Goal: Task Accomplishment & Management: Manage account settings

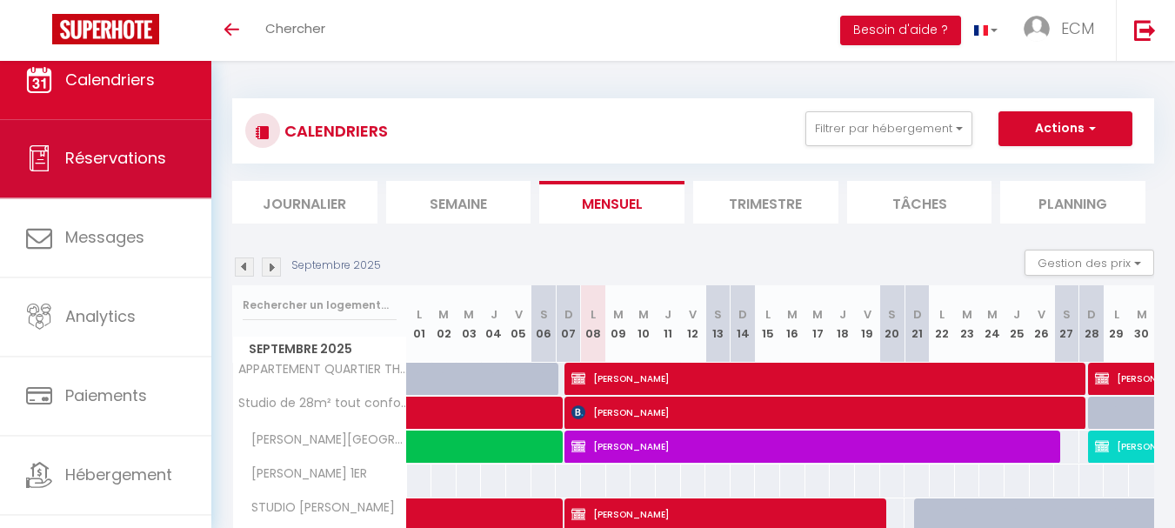
click at [99, 158] on span "Réservations" at bounding box center [115, 158] width 101 height 22
select select "not_cancelled"
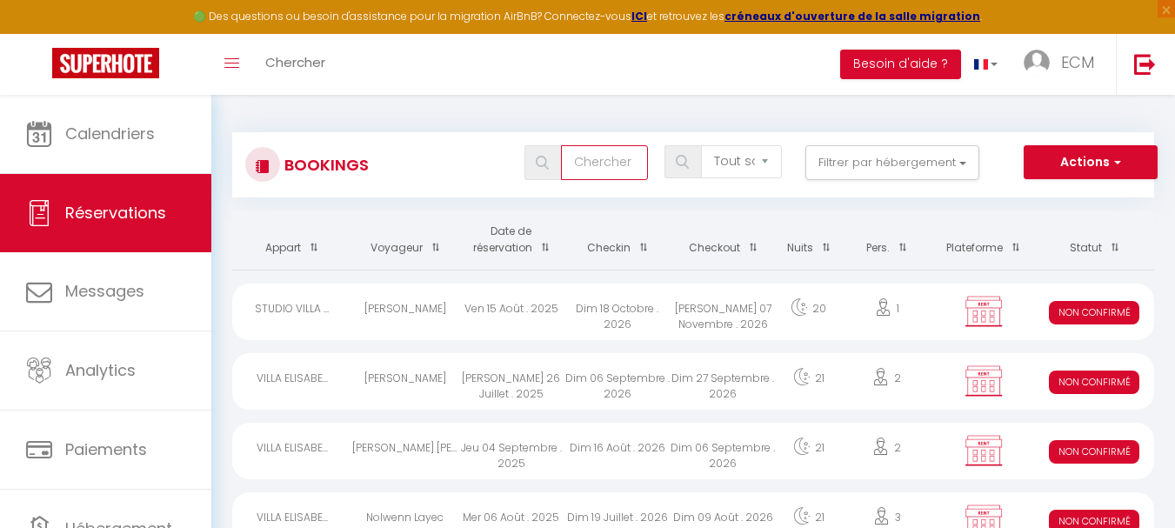
click at [611, 164] on input "text" at bounding box center [604, 162] width 87 height 35
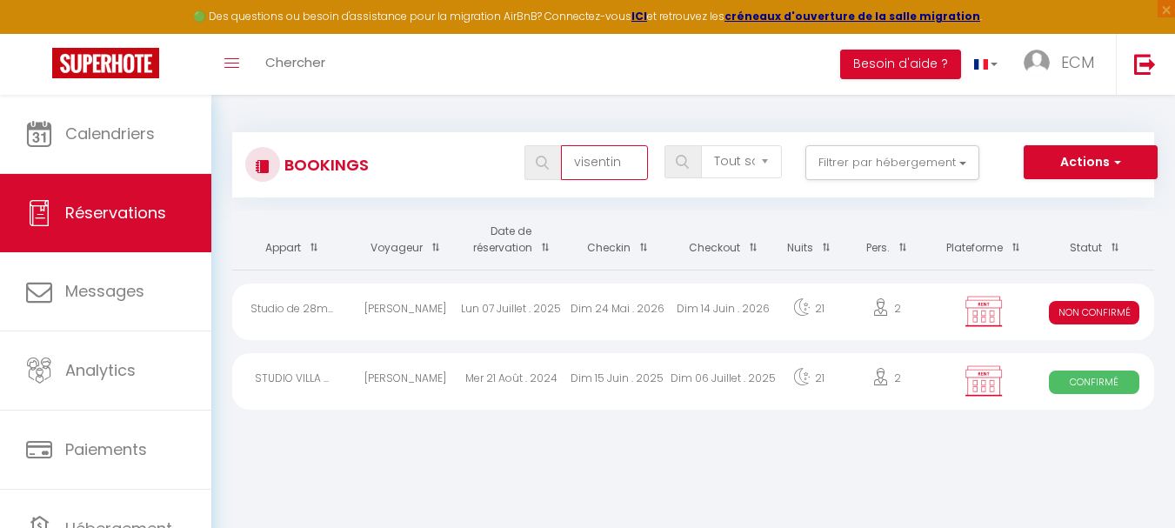
type input "visentin"
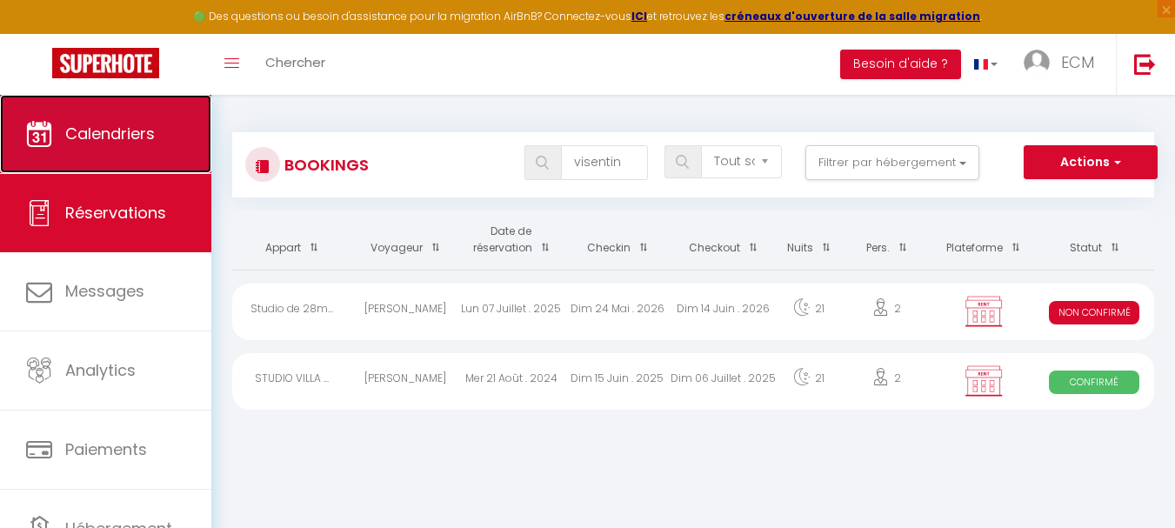
click at [100, 130] on span "Calendriers" at bounding box center [110, 134] width 90 height 22
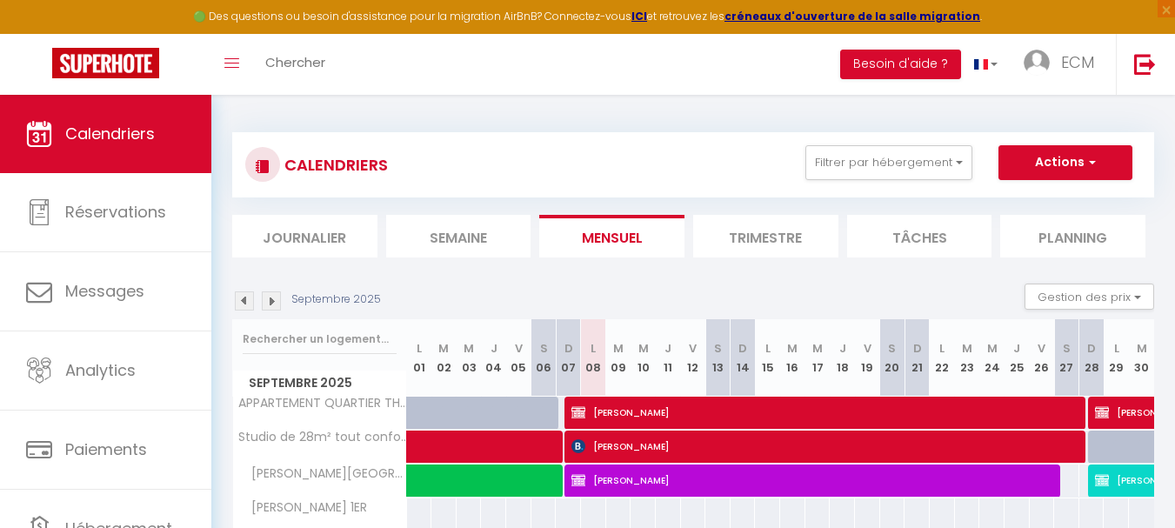
click at [277, 304] on img at bounding box center [271, 300] width 19 height 19
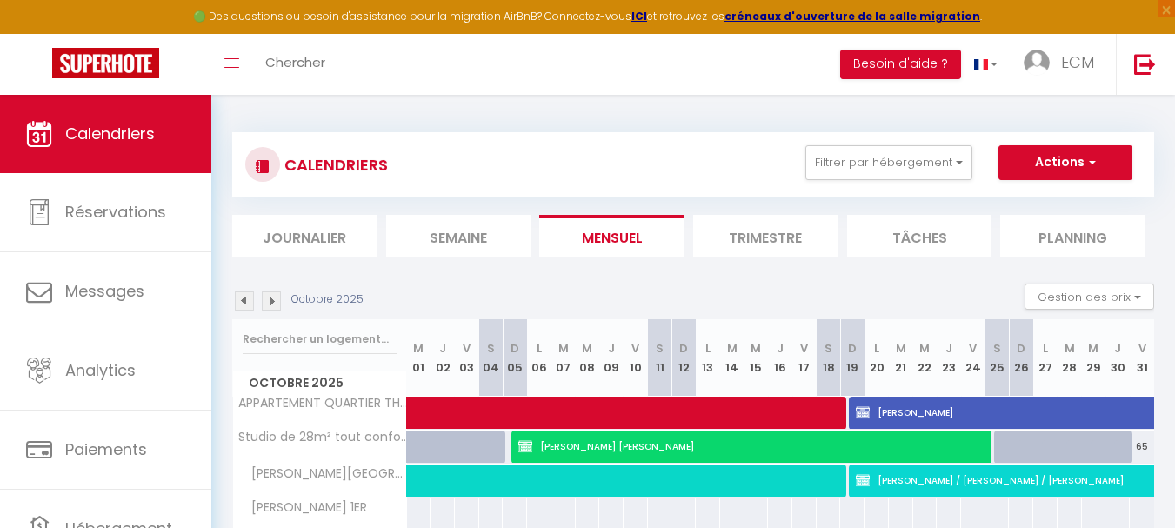
click at [277, 304] on img at bounding box center [271, 300] width 19 height 19
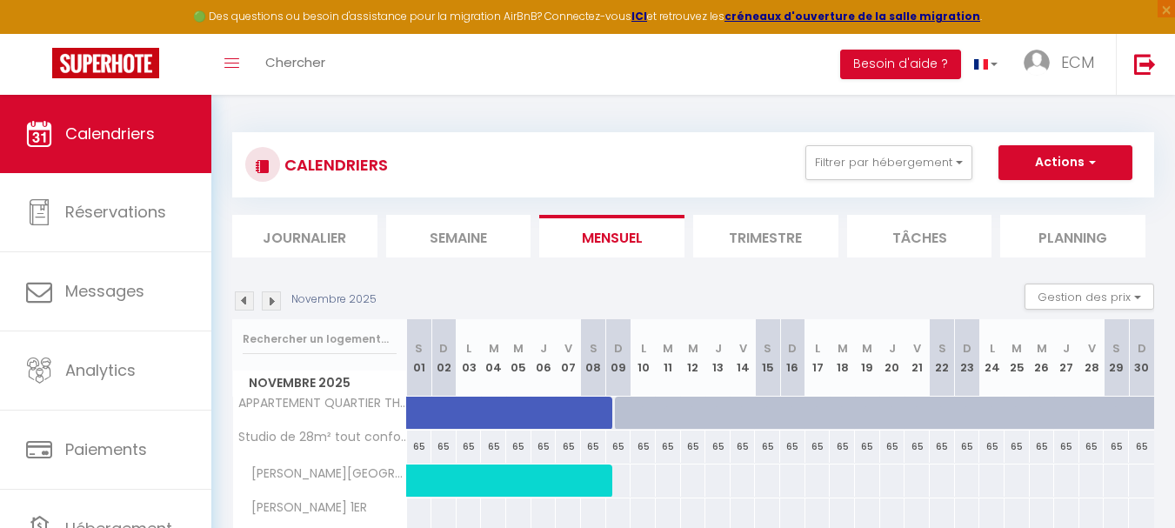
click at [277, 304] on img at bounding box center [271, 300] width 19 height 19
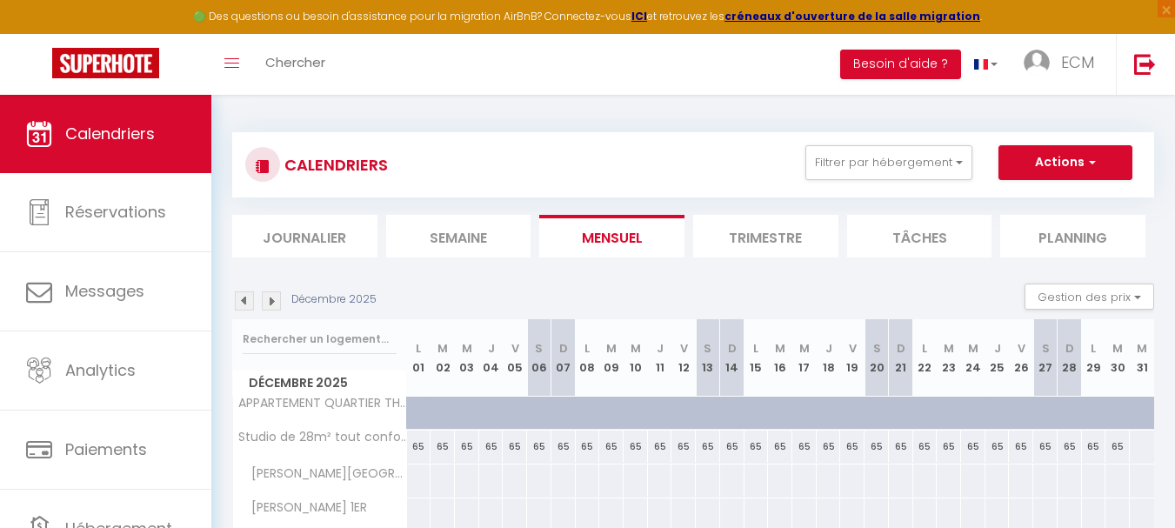
click at [277, 304] on img at bounding box center [271, 300] width 19 height 19
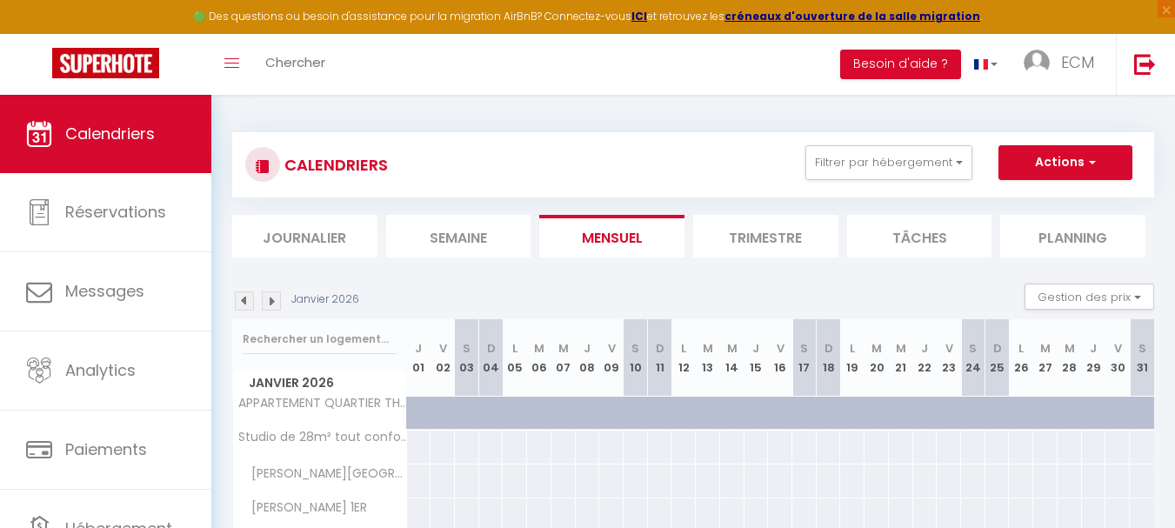
click at [277, 304] on img at bounding box center [271, 300] width 19 height 19
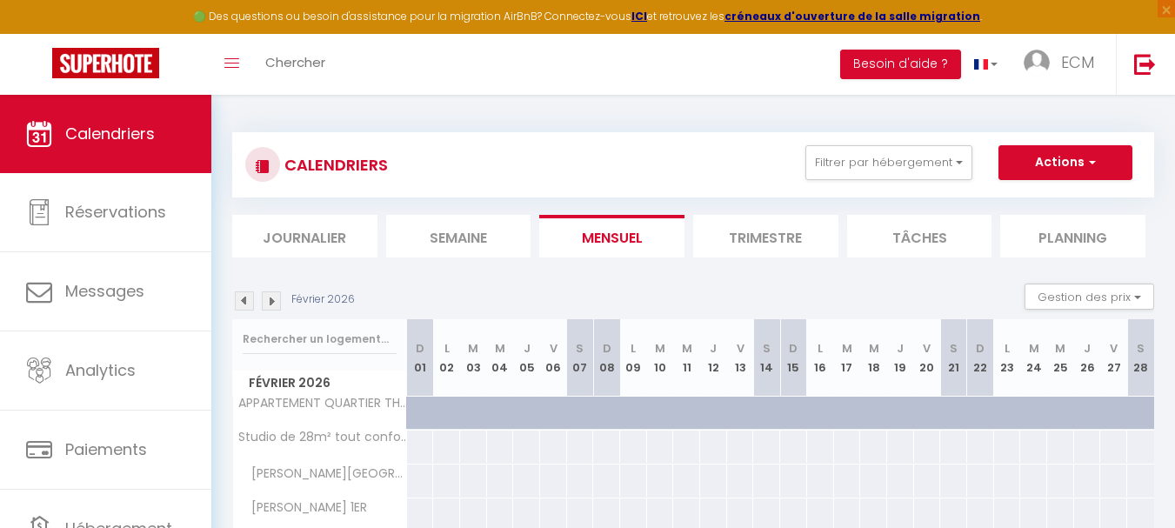
click at [277, 304] on img at bounding box center [271, 300] width 19 height 19
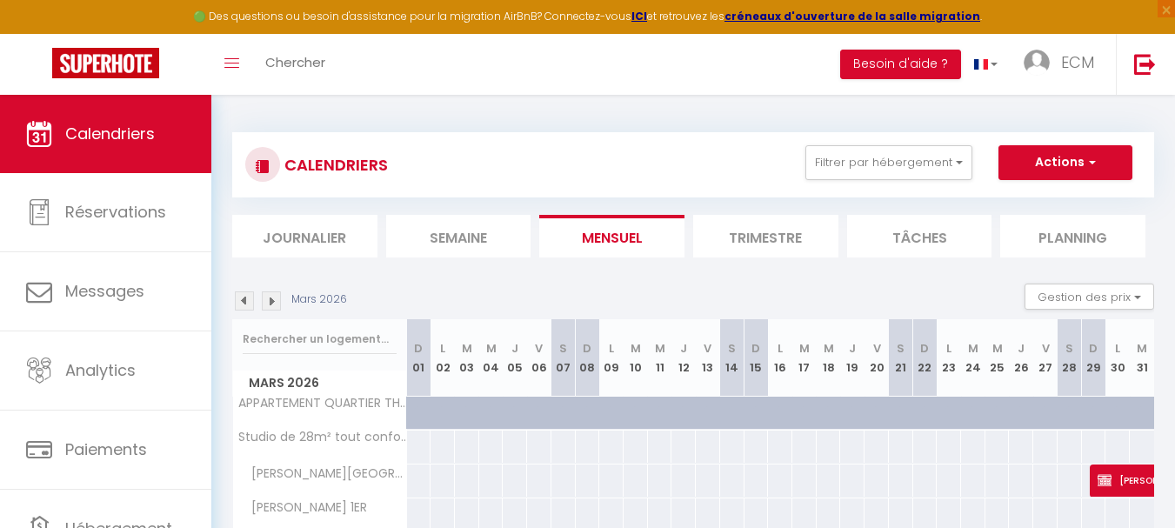
click at [277, 304] on img at bounding box center [271, 300] width 19 height 19
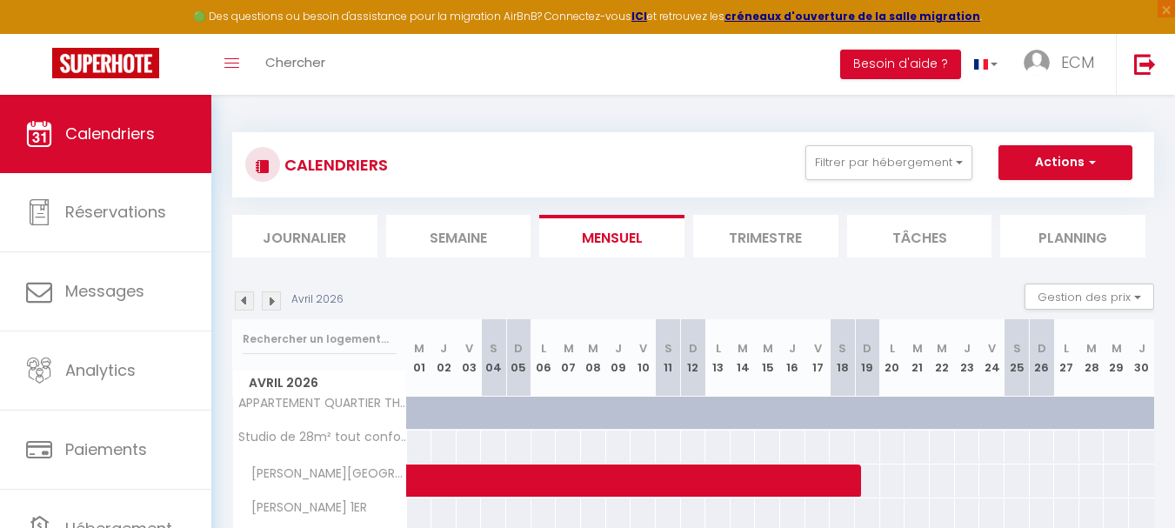
click at [277, 304] on img at bounding box center [271, 300] width 19 height 19
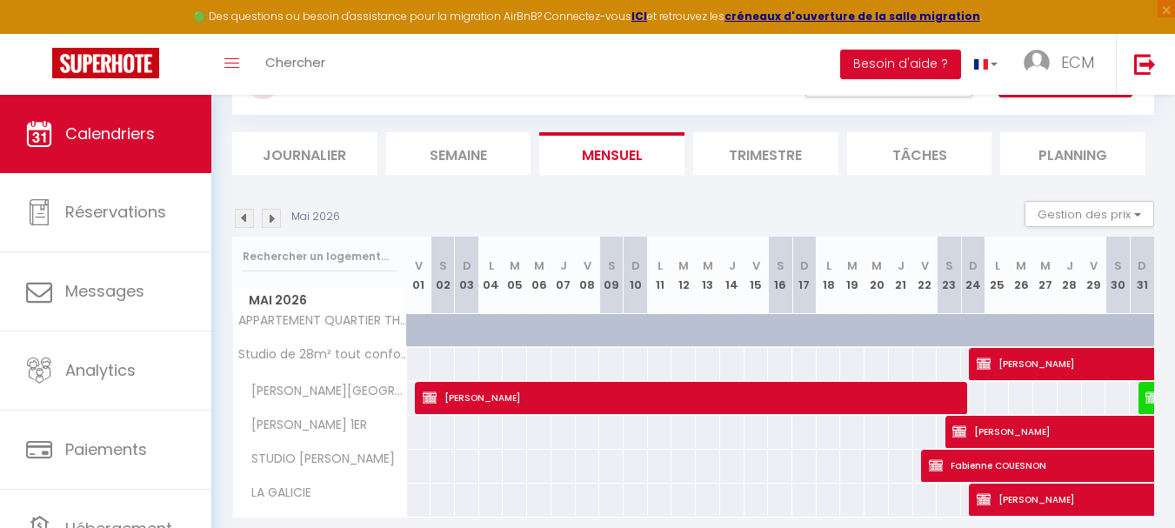
scroll to position [144, 0]
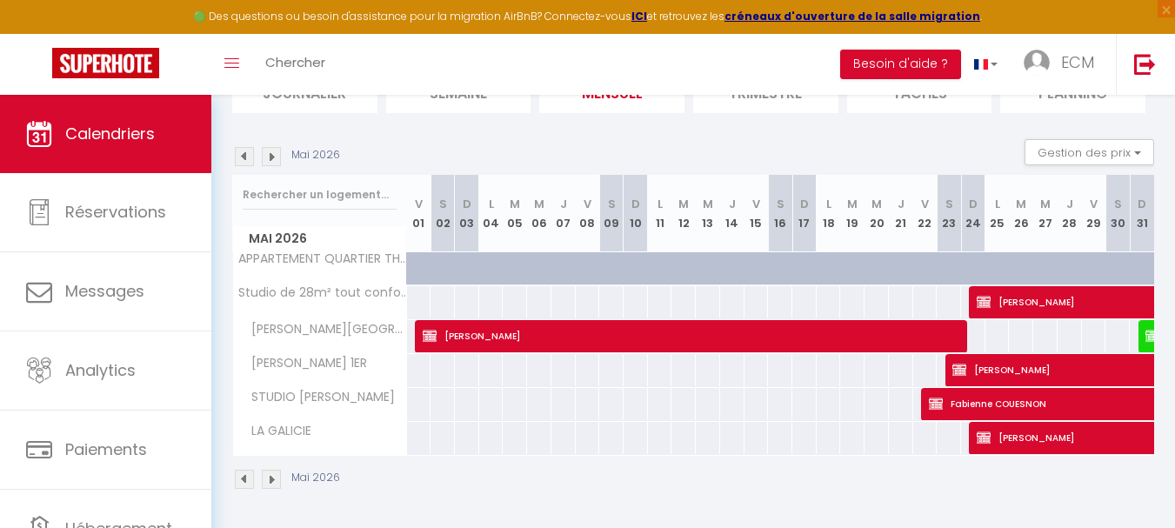
click at [274, 158] on img at bounding box center [271, 156] width 19 height 19
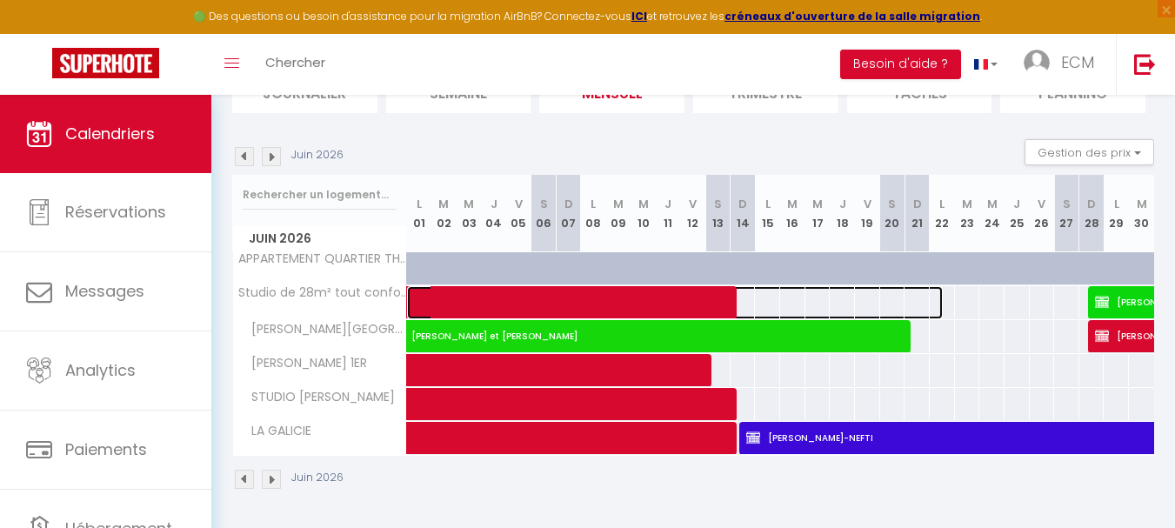
click at [497, 301] on span at bounding box center [683, 302] width 520 height 33
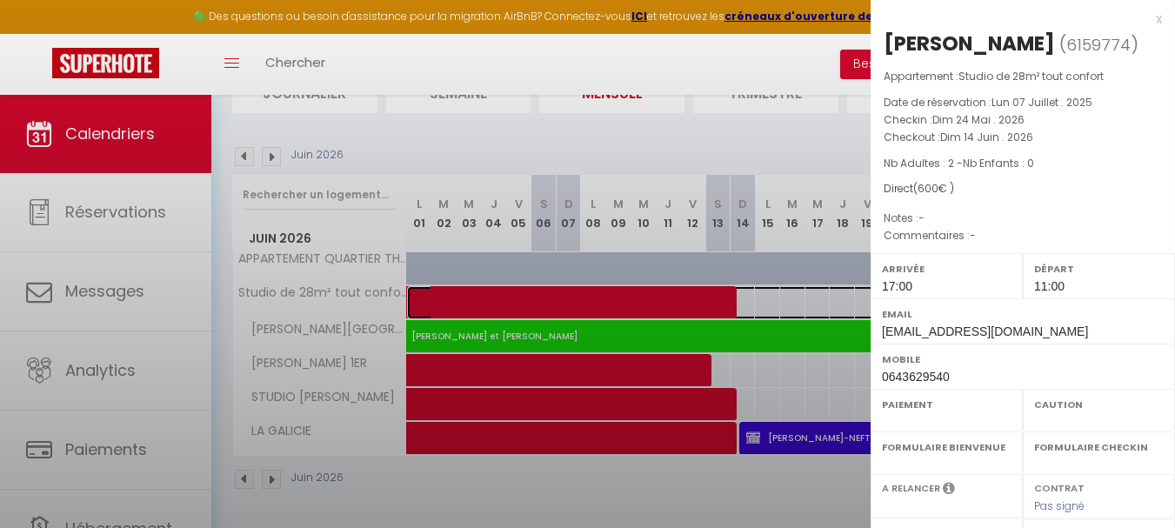
select select "KO"
select select "0"
select select "1"
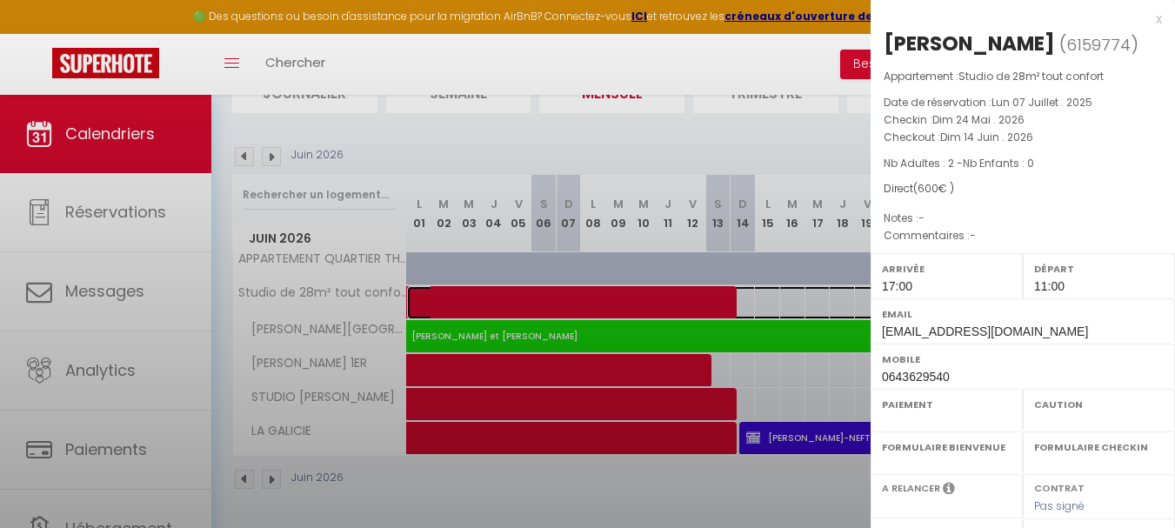
select select
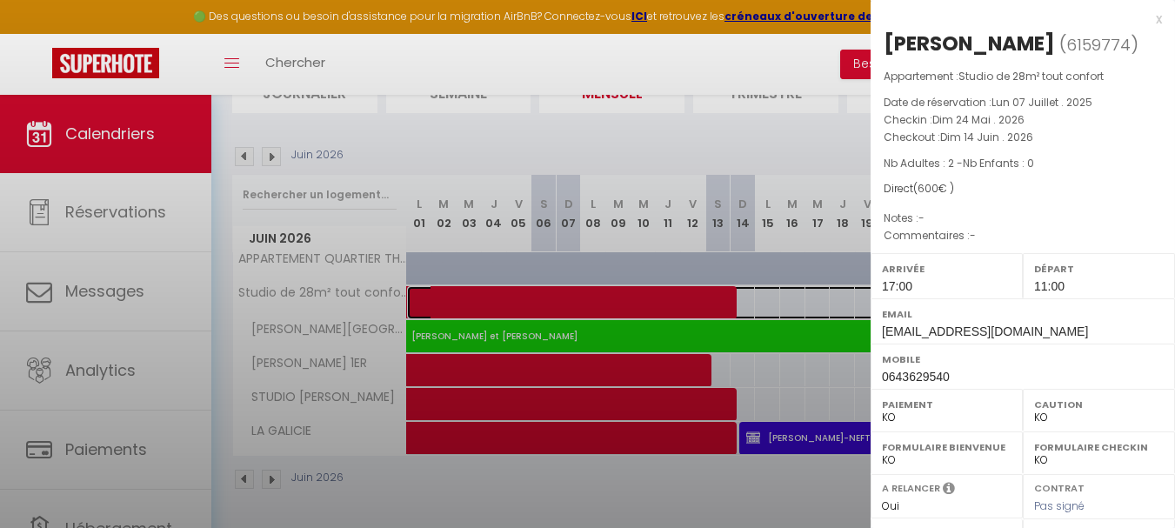
select select "20967"
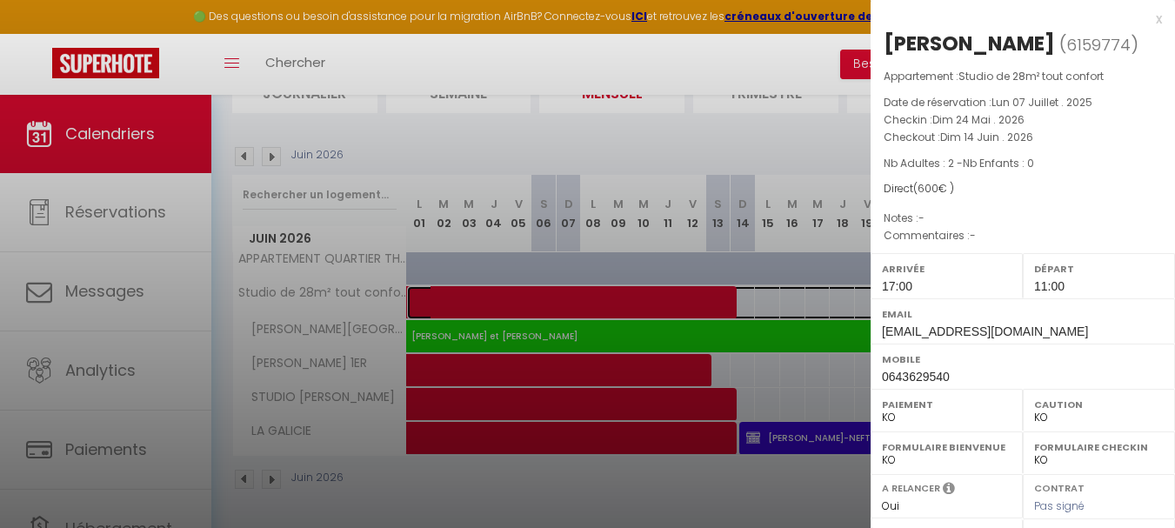
scroll to position [261, 0]
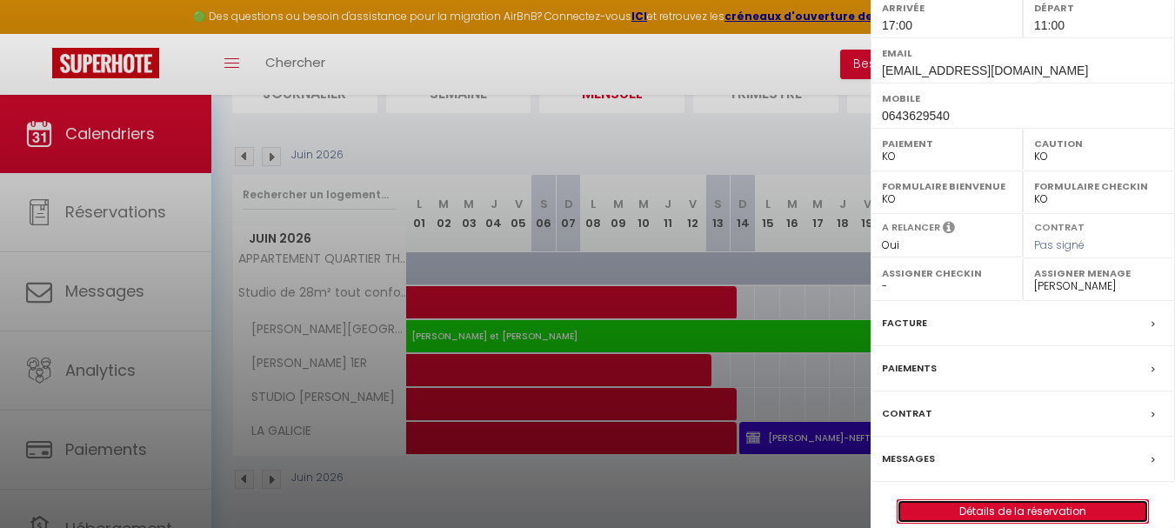
click at [957, 516] on link "Détails de la réservation" at bounding box center [1023, 511] width 251 height 23
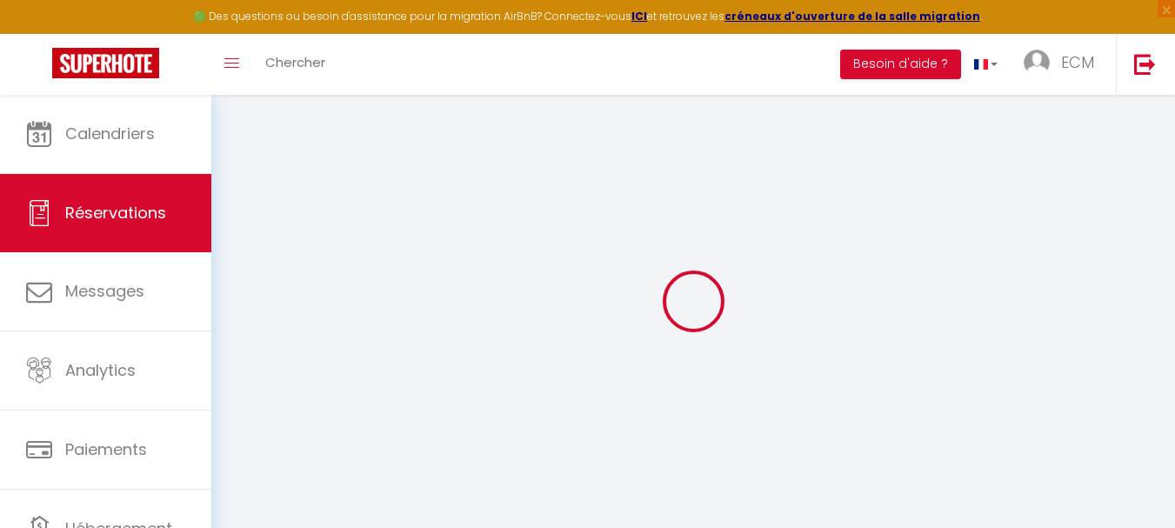
select select
checkbox input "false"
select select
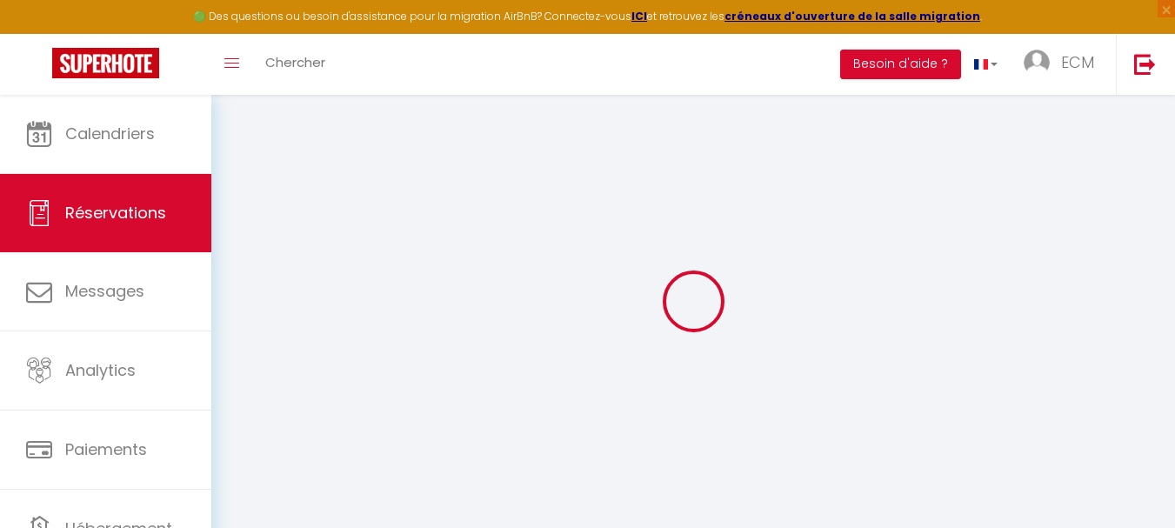
checkbox input "false"
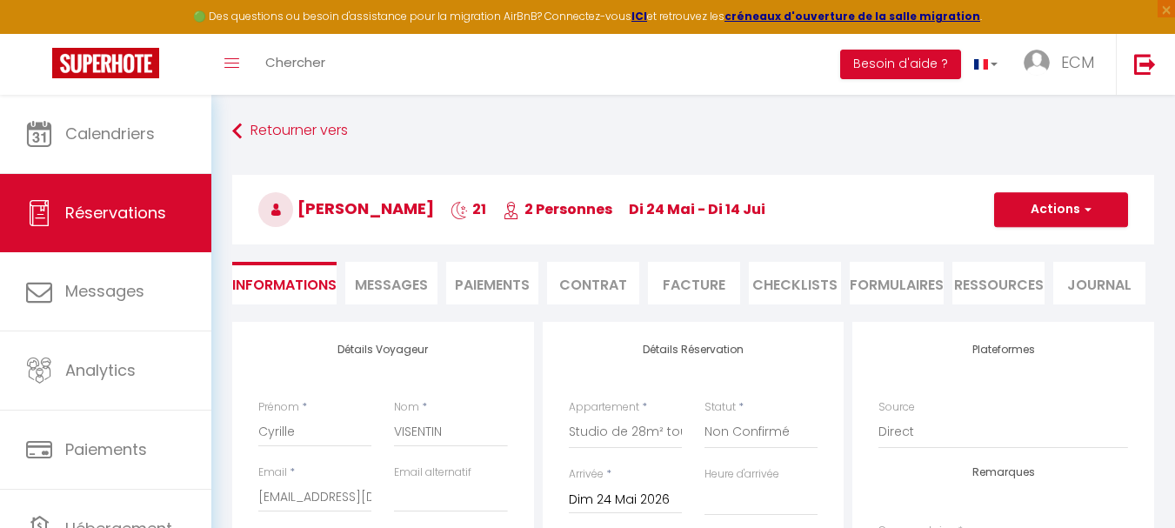
select select
checkbox input "false"
select select "17:00"
select select "11:00"
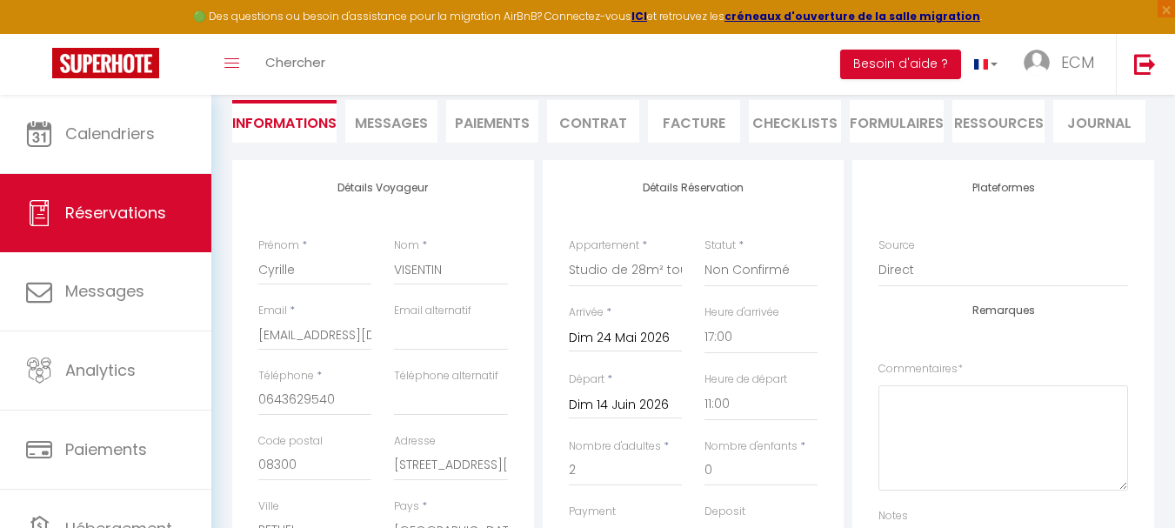
scroll to position [261, 0]
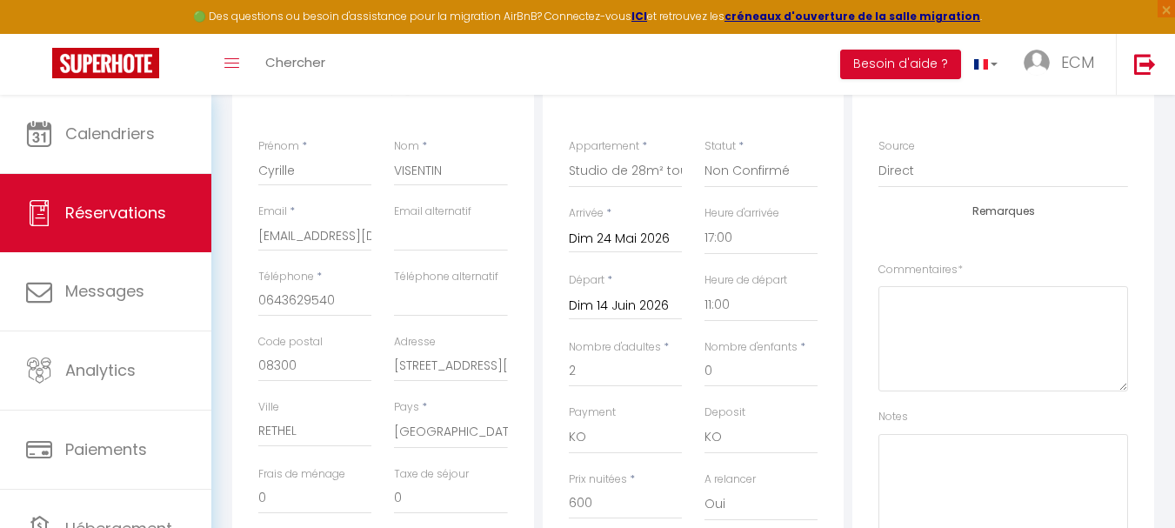
click at [626, 235] on input "Dim 24 Mai 2026" at bounding box center [625, 239] width 113 height 23
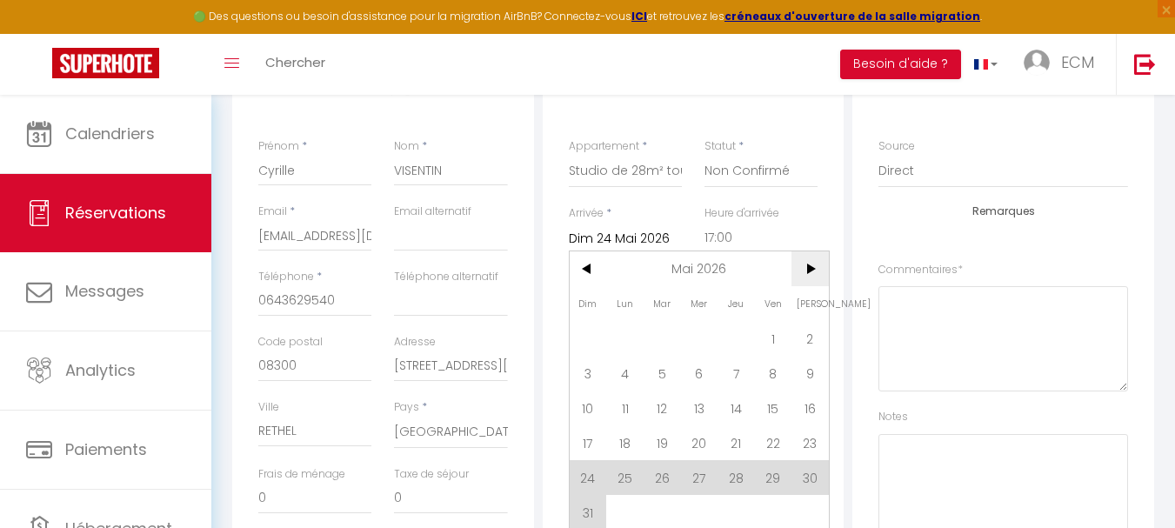
click at [803, 268] on span ">" at bounding box center [810, 268] width 37 height 35
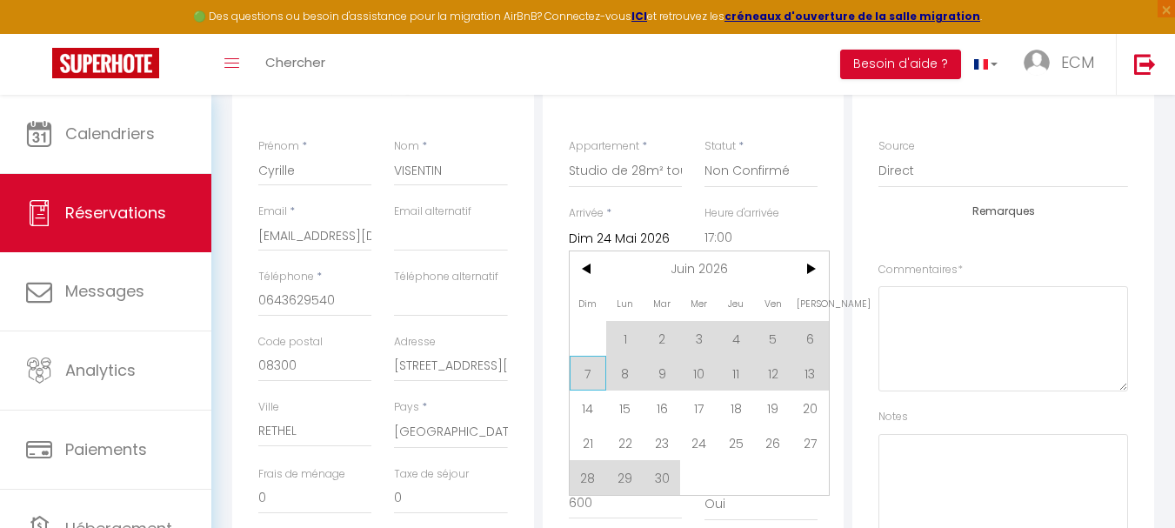
click at [590, 374] on span "7" at bounding box center [588, 373] width 37 height 35
click at [590, 374] on input "2" at bounding box center [625, 371] width 113 height 31
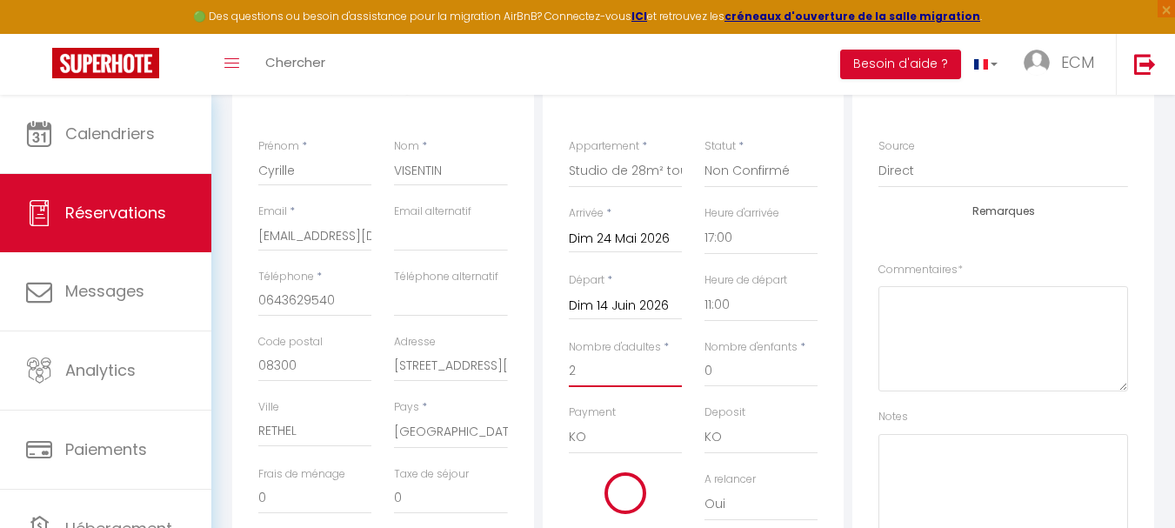
type input "Dim 07 Juin 2026"
checkbox input "false"
type input "0"
checkbox input "false"
click at [652, 304] on input "Dim 14 Juin 2026" at bounding box center [625, 306] width 113 height 23
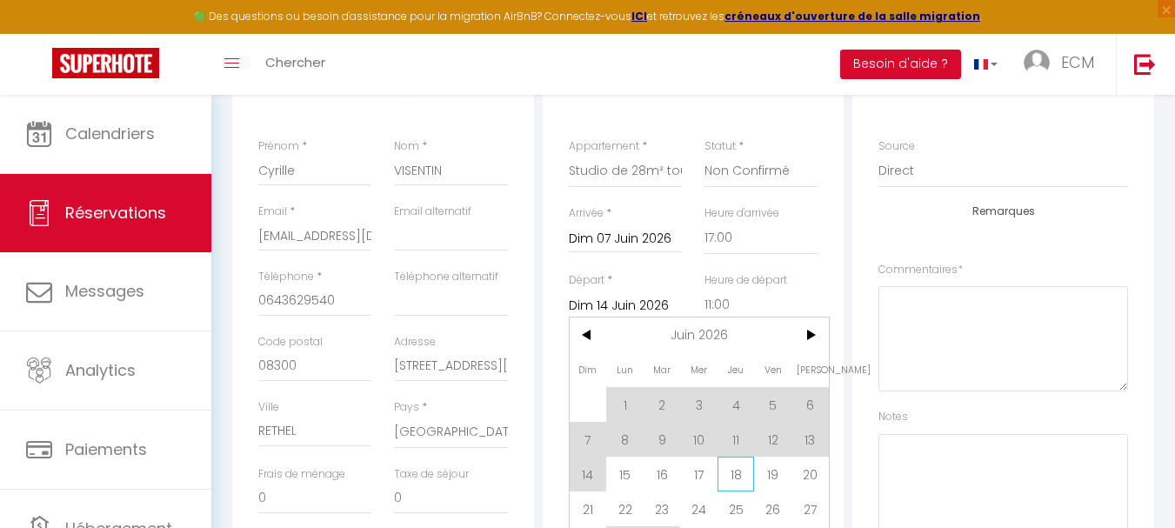
scroll to position [348, 0]
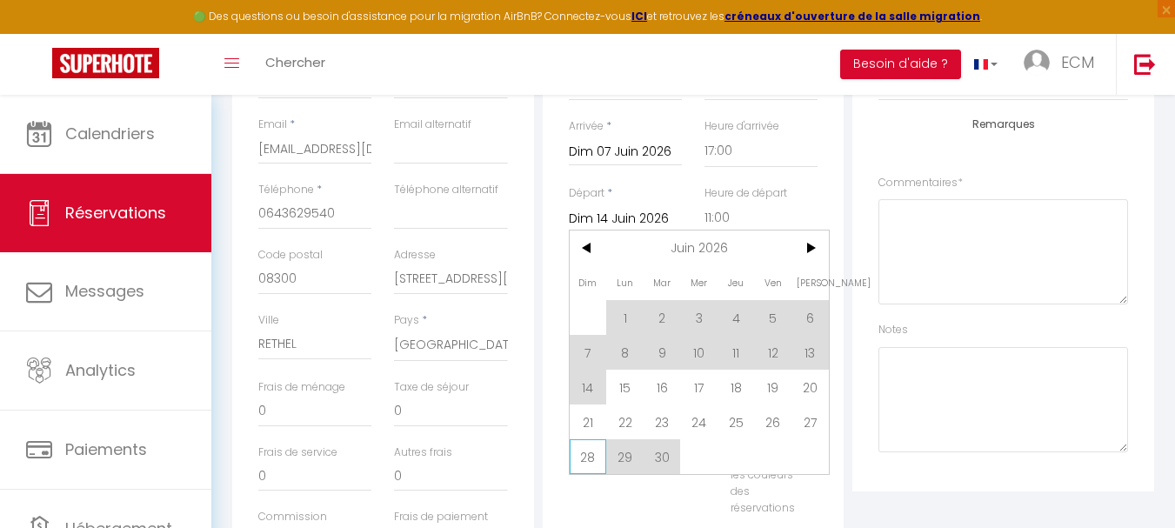
click at [582, 457] on span "28" at bounding box center [588, 456] width 37 height 35
type input "Dim 28 Juin 2026"
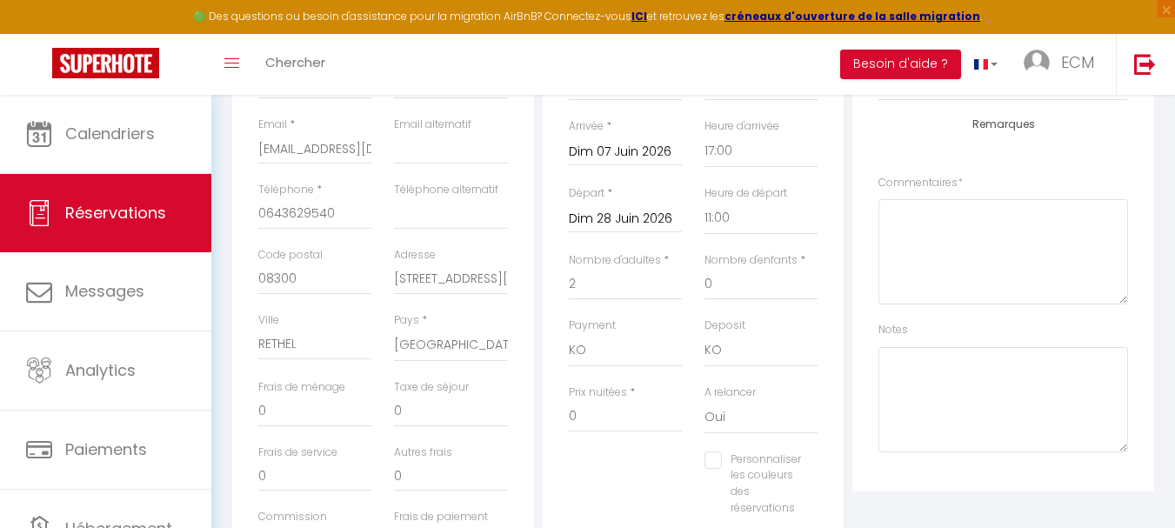
scroll to position [435, 0]
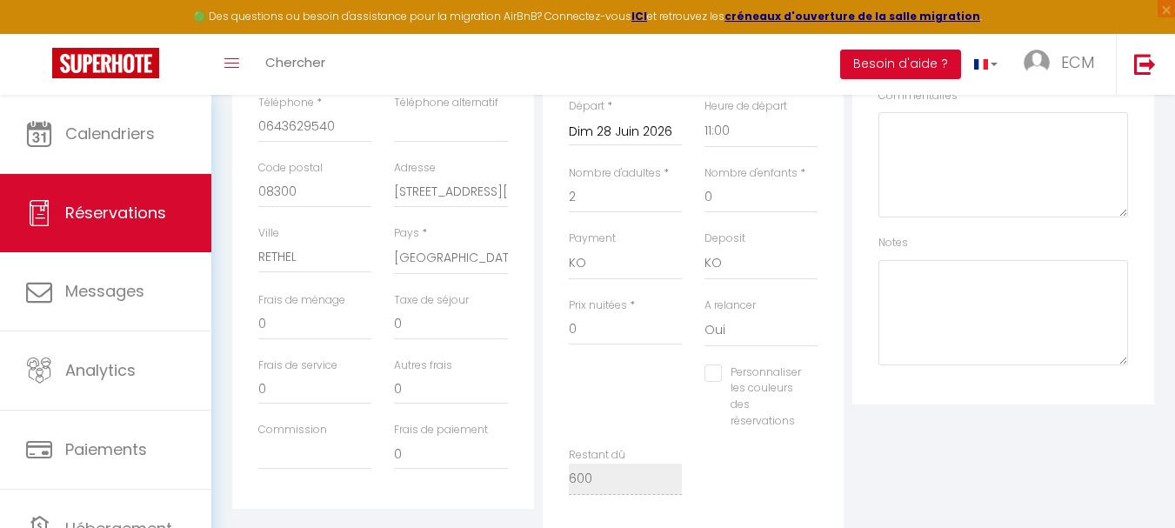
click at [766, 371] on input "Personnaliser les couleurs des réservations" at bounding box center [753, 372] width 97 height 17
checkbox input "true"
click at [825, 392] on span at bounding box center [830, 394] width 14 height 14
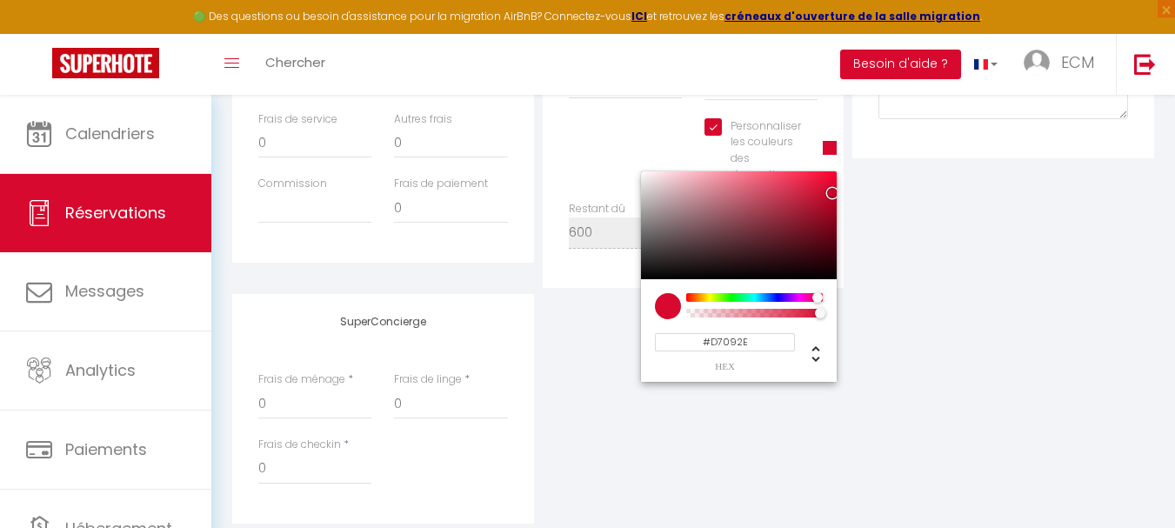
scroll to position [696, 0]
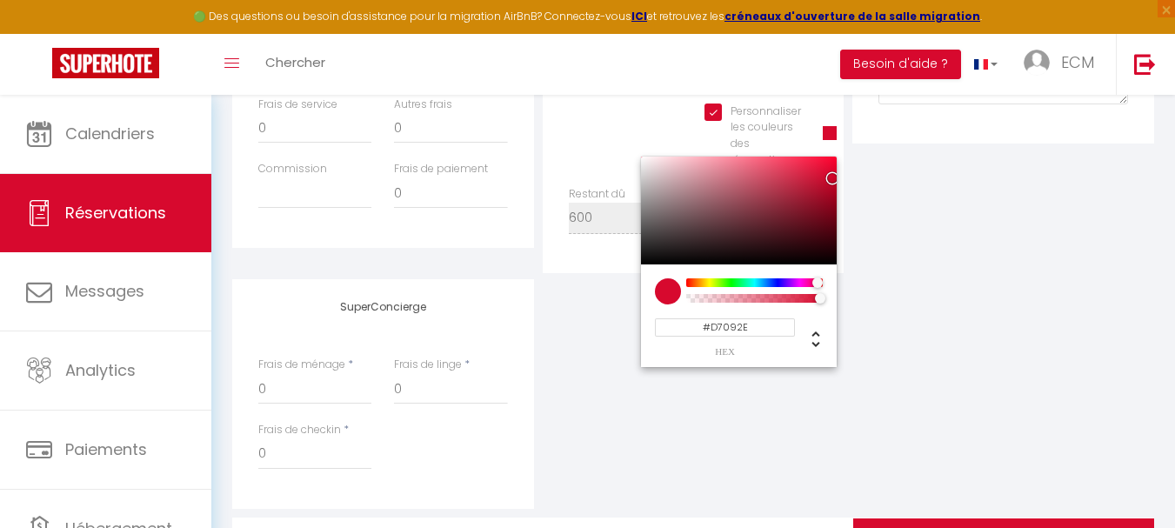
type input "#1709D7"
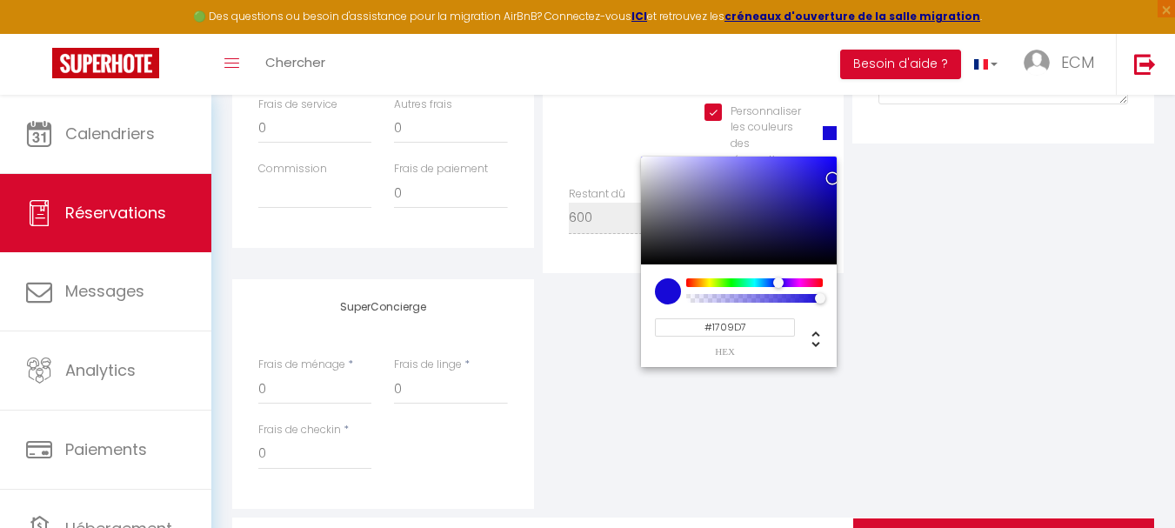
click at [777, 279] on div at bounding box center [754, 282] width 133 height 9
click at [935, 317] on div "SuperConcierge Frais de ménage * 0 Frais de linge * 0 Frais de checkin * 0" at bounding box center [693, 394] width 931 height 230
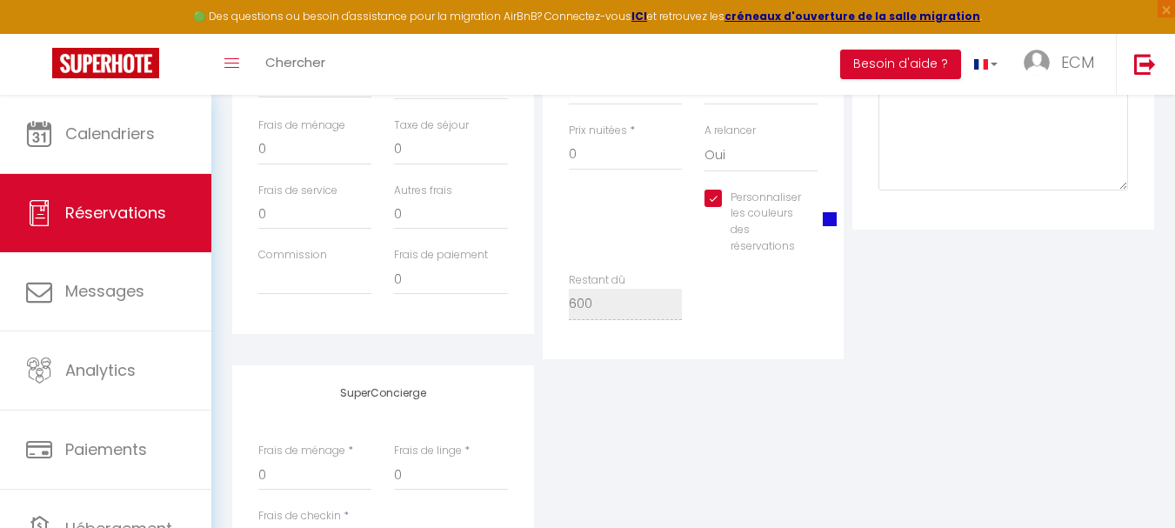
scroll to position [435, 0]
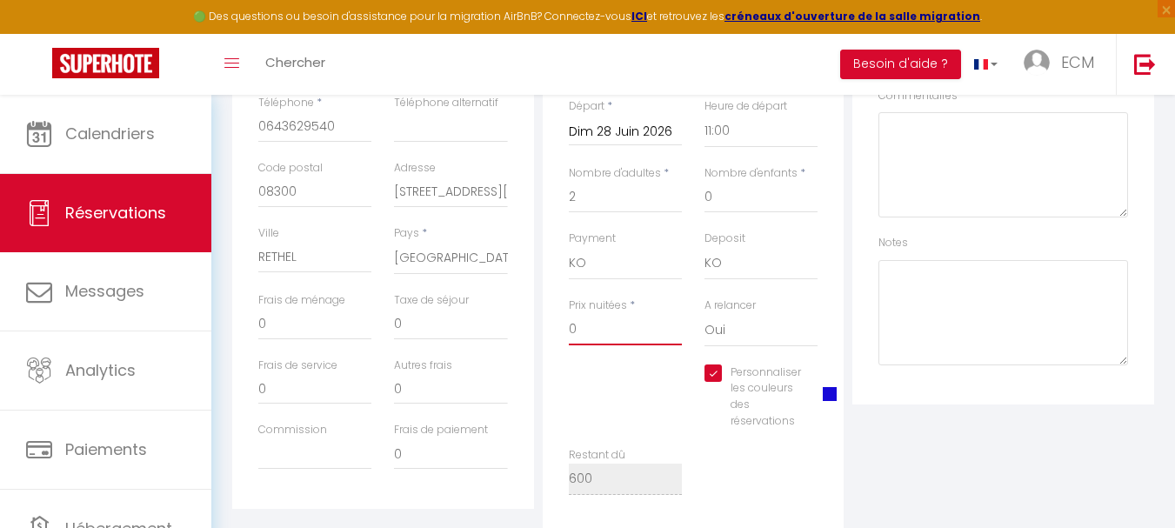
drag, startPoint x: 597, startPoint y: 328, endPoint x: 558, endPoint y: 330, distance: 38.3
click at [559, 328] on div "Prix nuitées * 0" at bounding box center [626, 330] width 136 height 67
type input "650"
click at [419, 328] on input "0" at bounding box center [450, 324] width 113 height 31
type input "46.20"
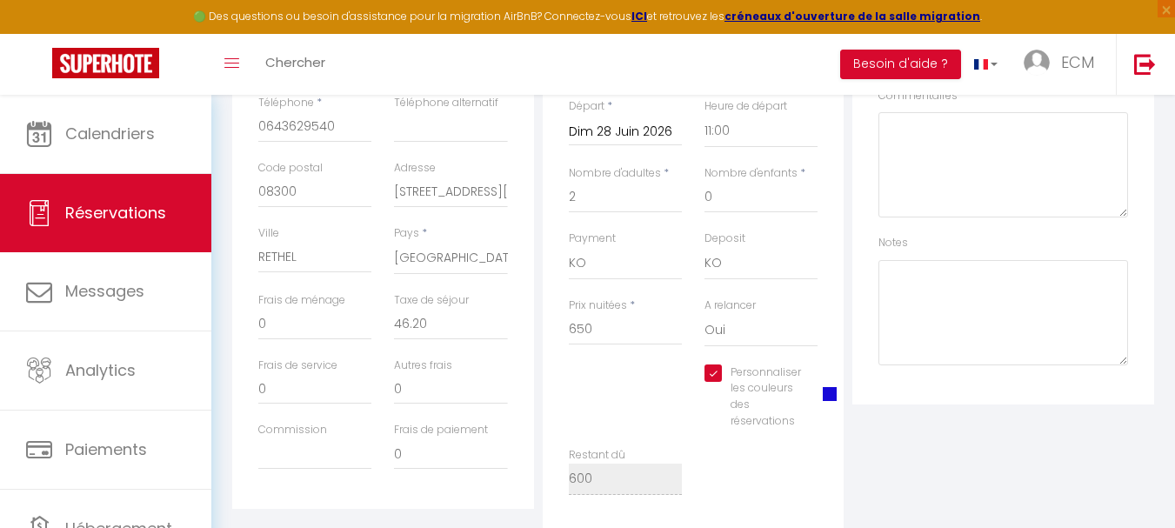
drag, startPoint x: 735, startPoint y: 480, endPoint x: 757, endPoint y: 467, distance: 25.4
click at [738, 478] on div "Restant dû 600" at bounding box center [694, 479] width 272 height 65
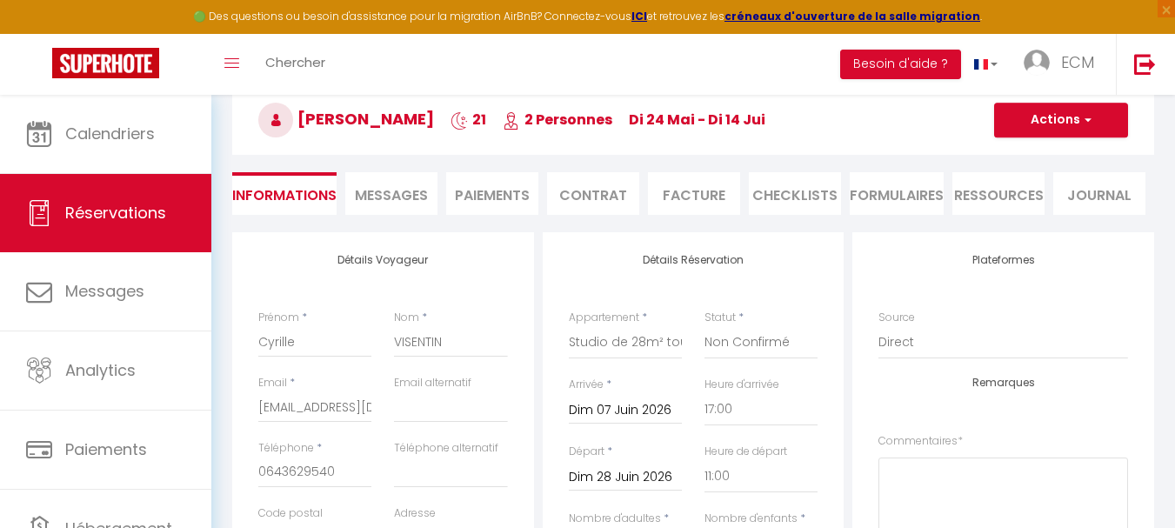
scroll to position [87, 0]
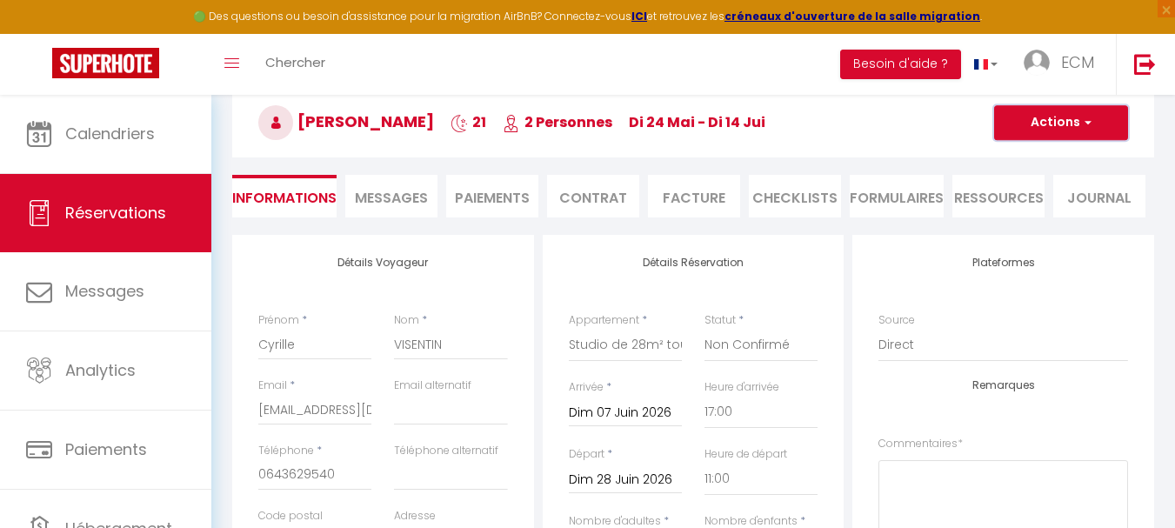
click at [1048, 122] on button "Actions" at bounding box center [1061, 122] width 134 height 35
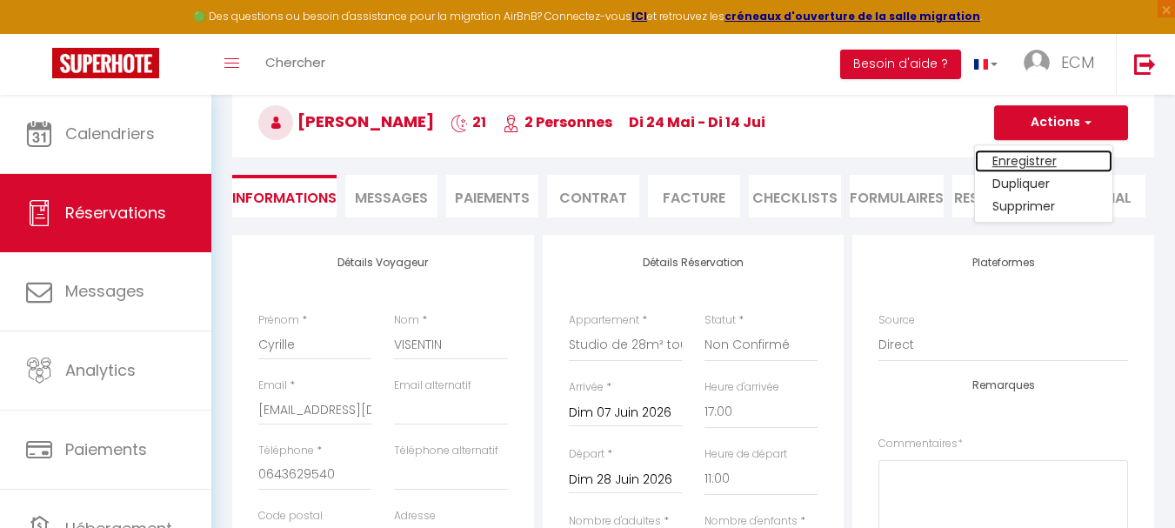
click at [1011, 160] on link "Enregistrer" at bounding box center [1043, 161] width 137 height 23
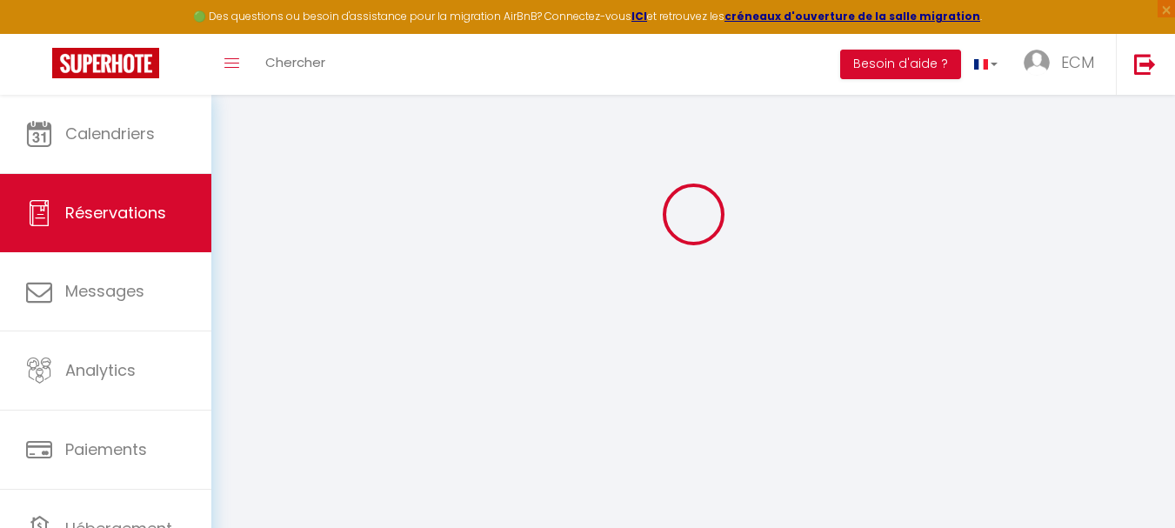
select select "not_cancelled"
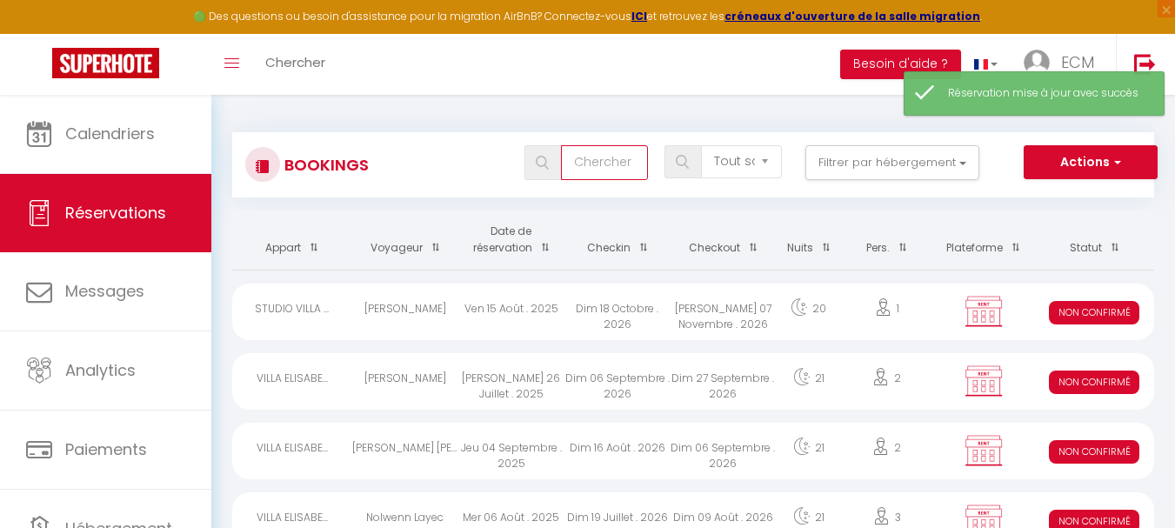
click at [610, 166] on input "text" at bounding box center [604, 162] width 87 height 35
type input "[PERSON_NAME]"
select select
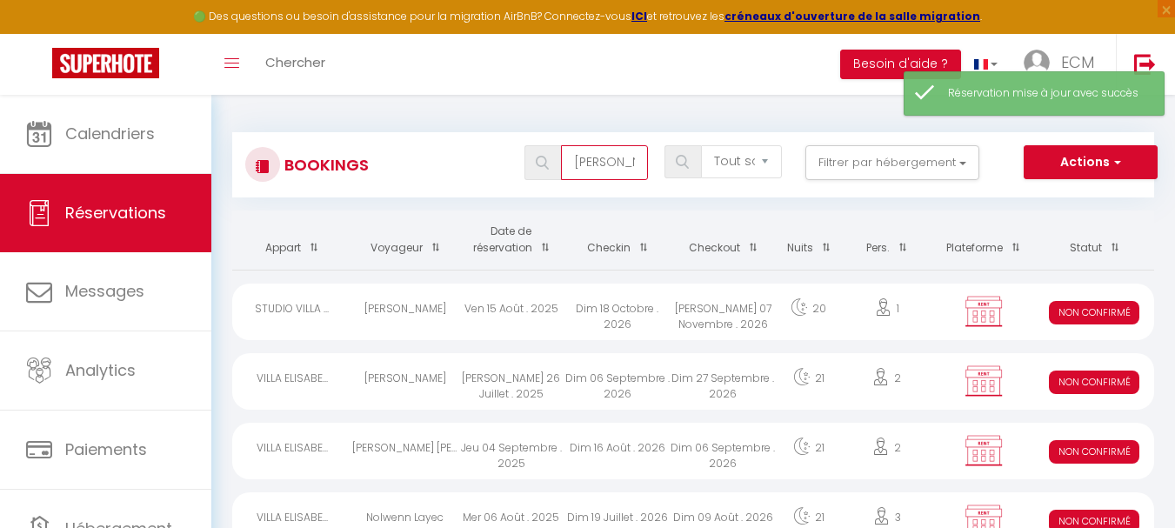
select select
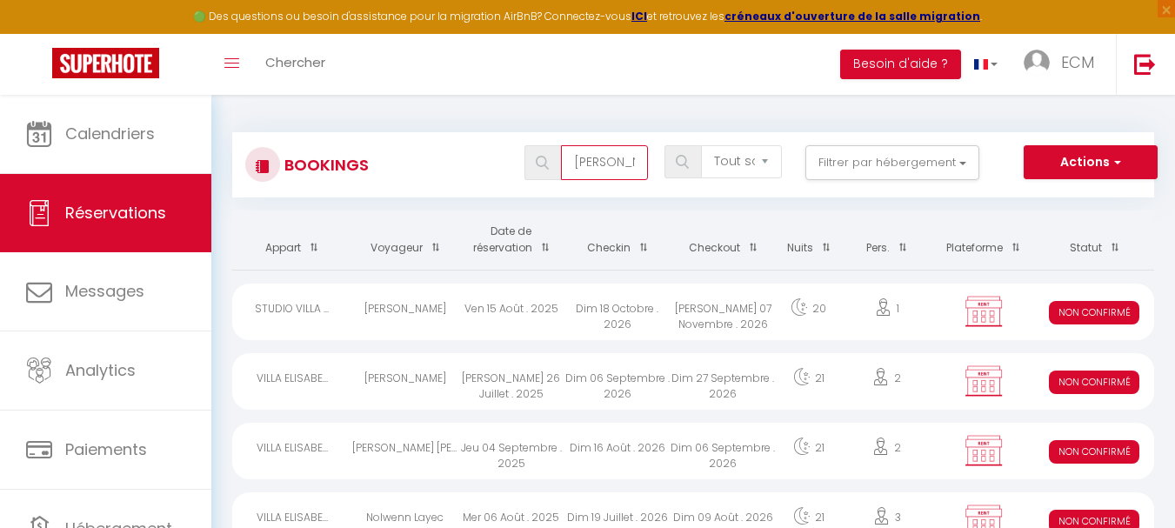
select select
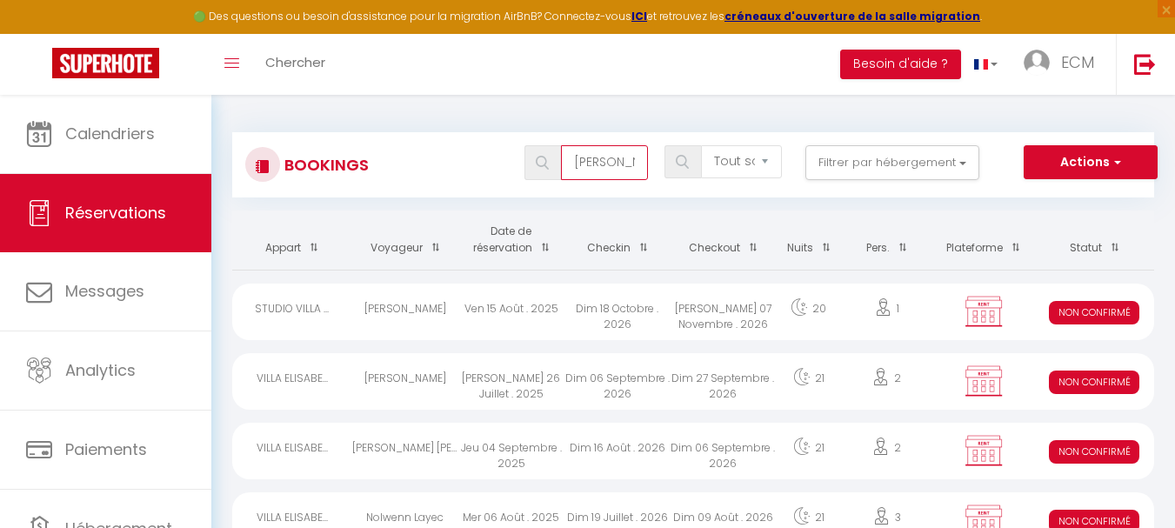
select select
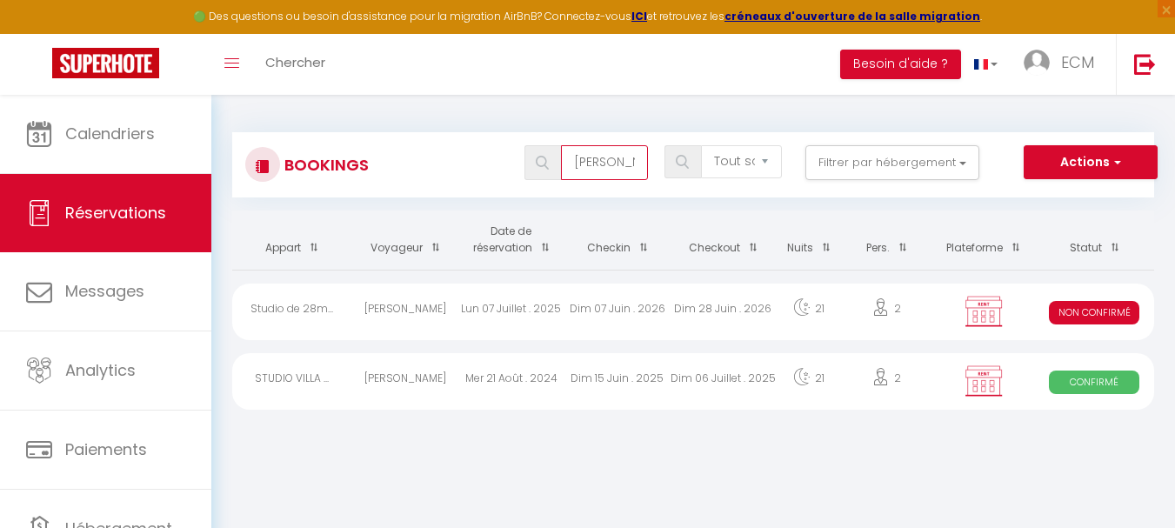
type input "[PERSON_NAME]"
click at [627, 380] on div "Dim 15 Juin . 2025" at bounding box center [618, 381] width 106 height 57
select select "OK"
select select "0"
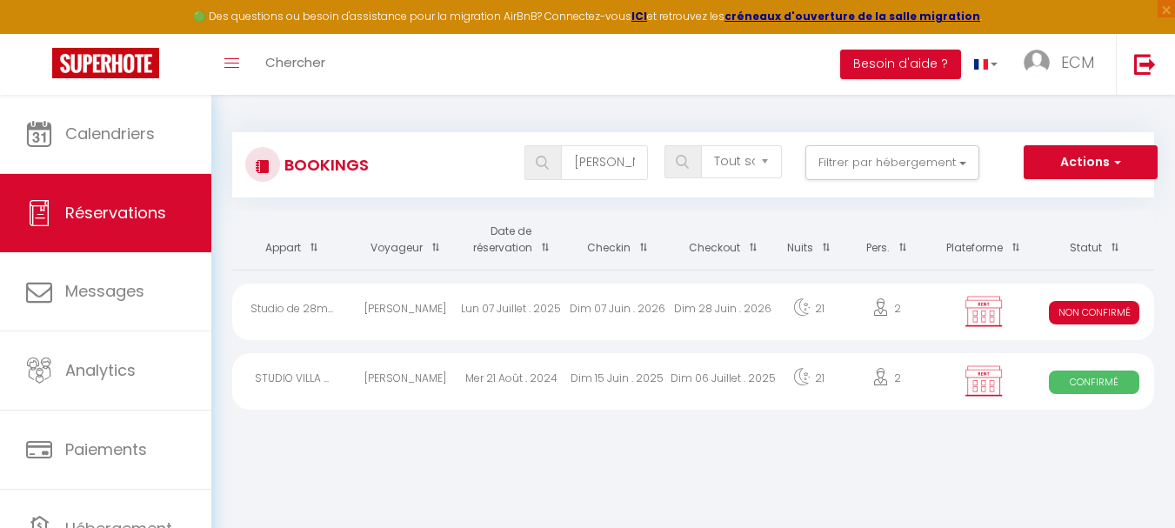
select select "0"
select select
select select "20967"
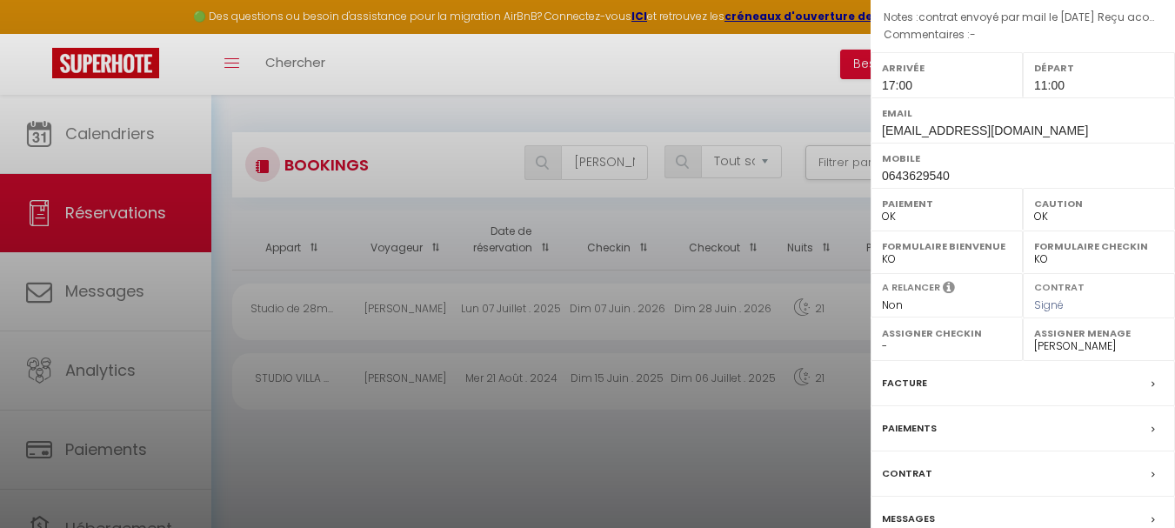
scroll to position [261, 0]
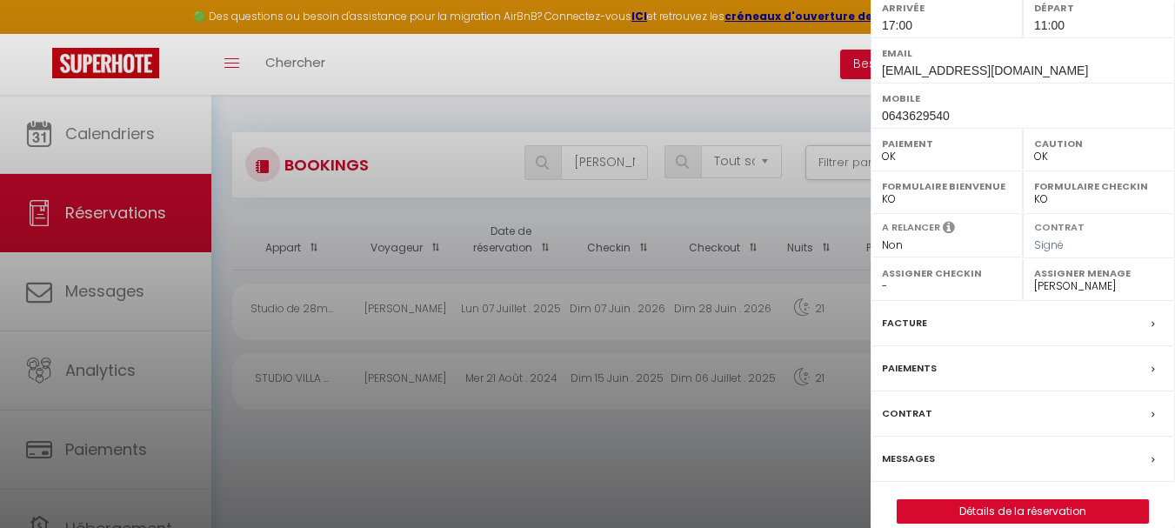
click at [914, 323] on label "Facture" at bounding box center [904, 323] width 45 height 18
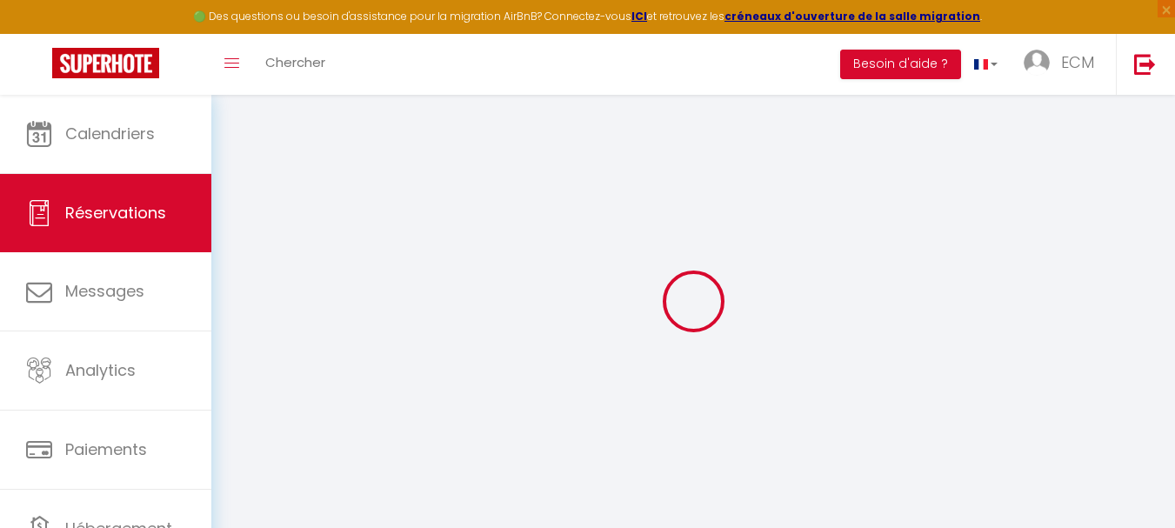
select select
checkbox input "true"
select select
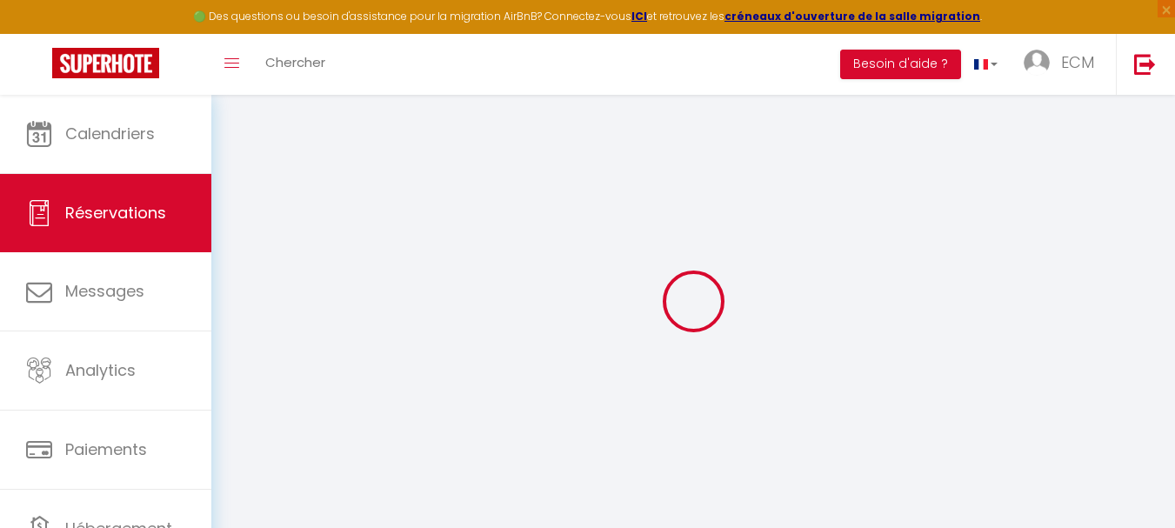
checkbox input "true"
type textarea "contrat envoyé par mail le [DATE] Reçu acompte 195 € le [DATE]"
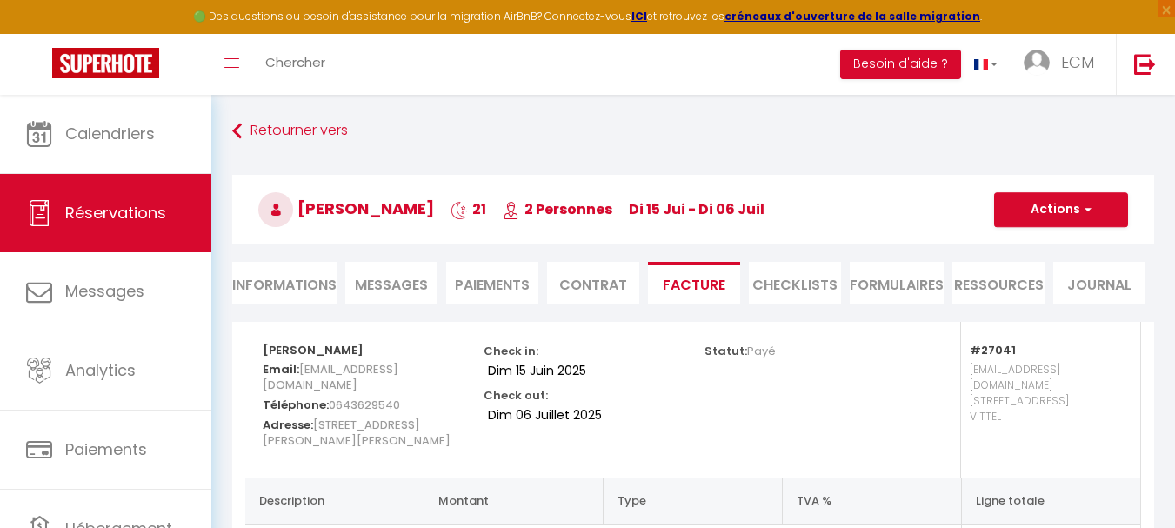
click at [282, 291] on li "Informations" at bounding box center [284, 283] width 104 height 43
select select "0"
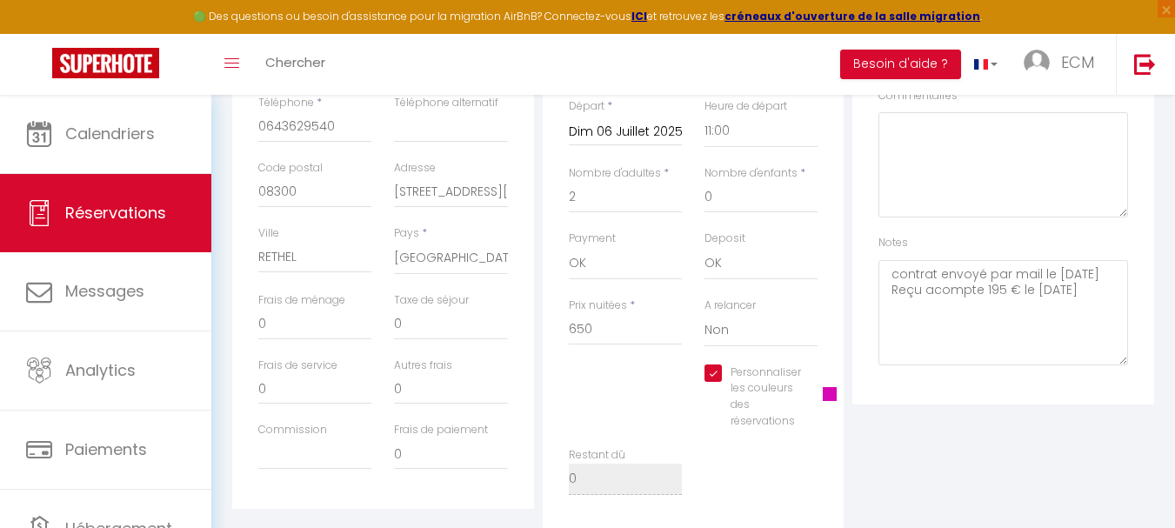
scroll to position [261, 0]
